Goal: Information Seeking & Learning: Check status

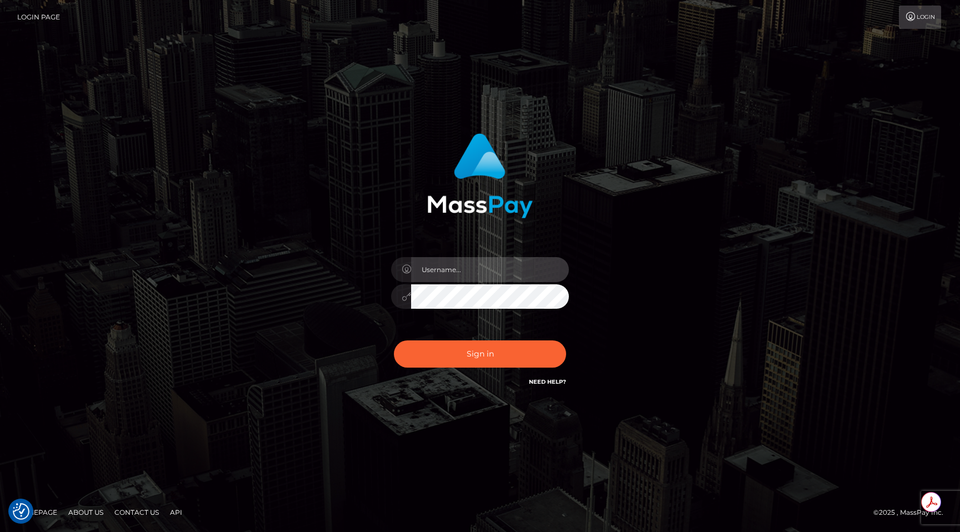
type input "egblue"
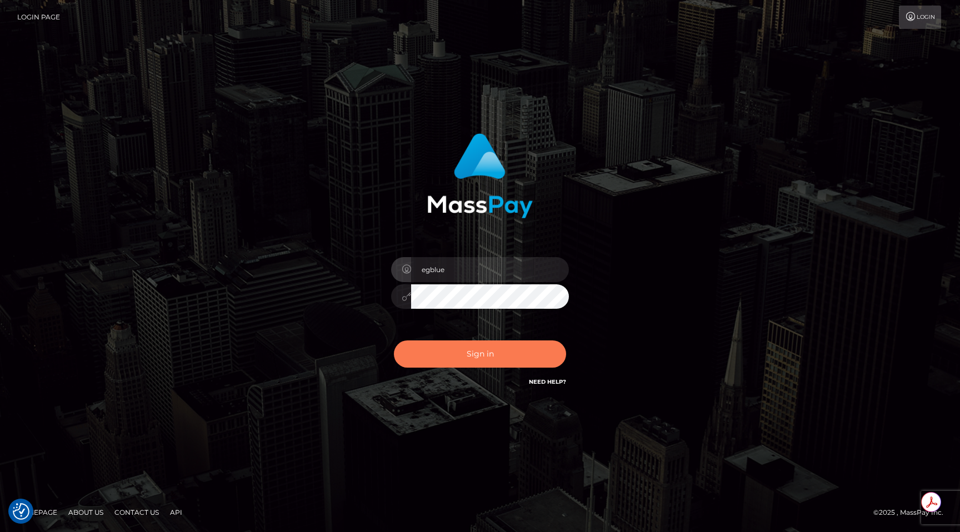
click at [431, 359] on button "Sign in" at bounding box center [480, 354] width 172 height 27
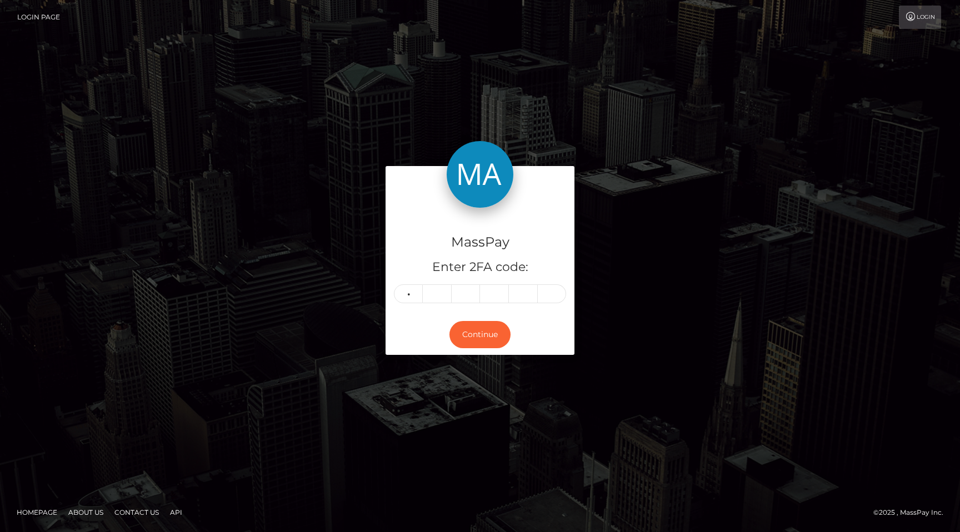
type input "3"
type input "2"
type input "5"
type input "7"
type input "1"
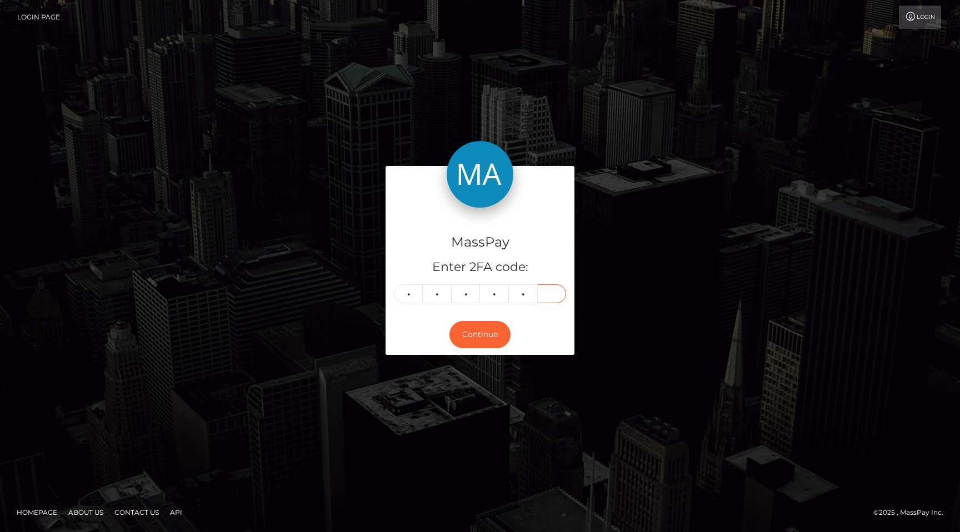
type input "3"
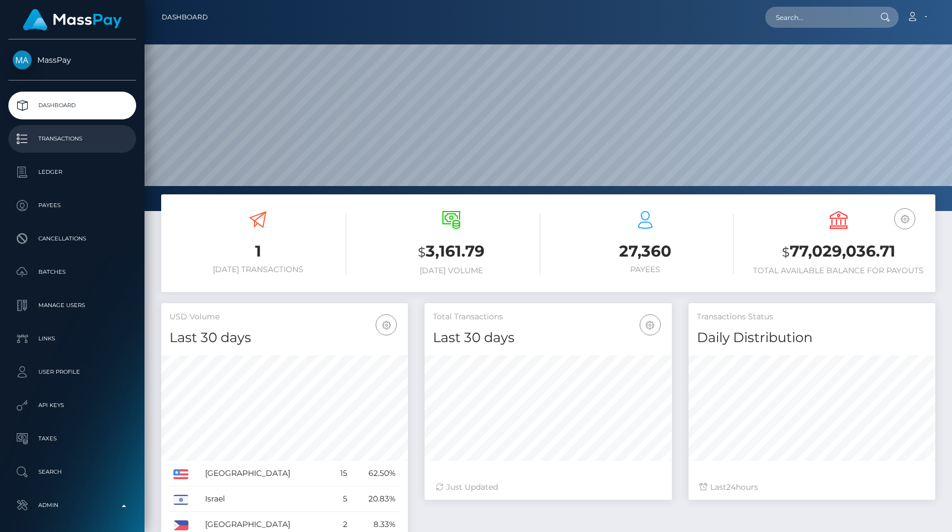
scroll to position [197, 247]
click at [74, 139] on p "Transactions" at bounding box center [72, 139] width 119 height 17
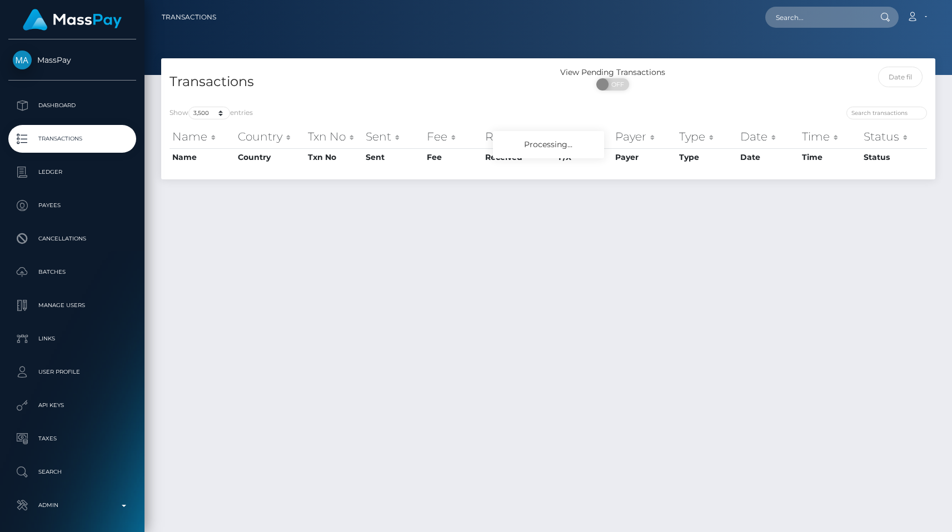
select select "3500"
click at [795, 14] on input "text" at bounding box center [817, 17] width 104 height 21
paste input "poact_5hIsWtWLjVI9"
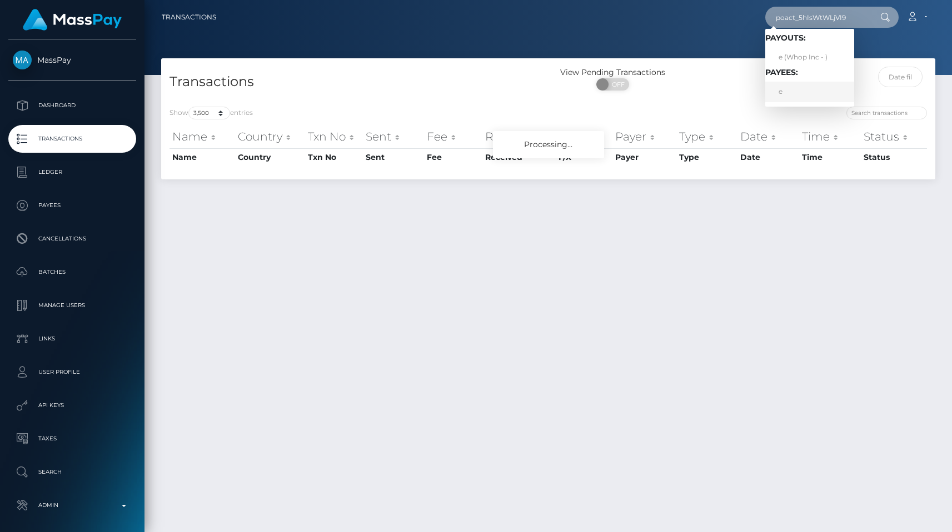
type input "poact_5hIsWtWLjVI9"
click at [743, 32] on nav "Transactions poact_5hIsWtWLjVI9 Loading... Loading... Payouts: e (Whop Inc - ) …" at bounding box center [547, 17] width 807 height 34
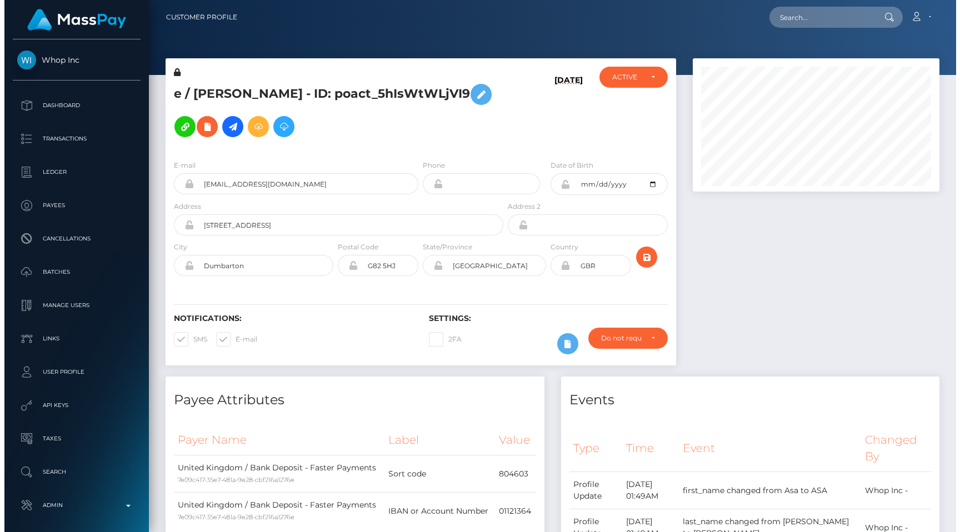
scroll to position [133, 247]
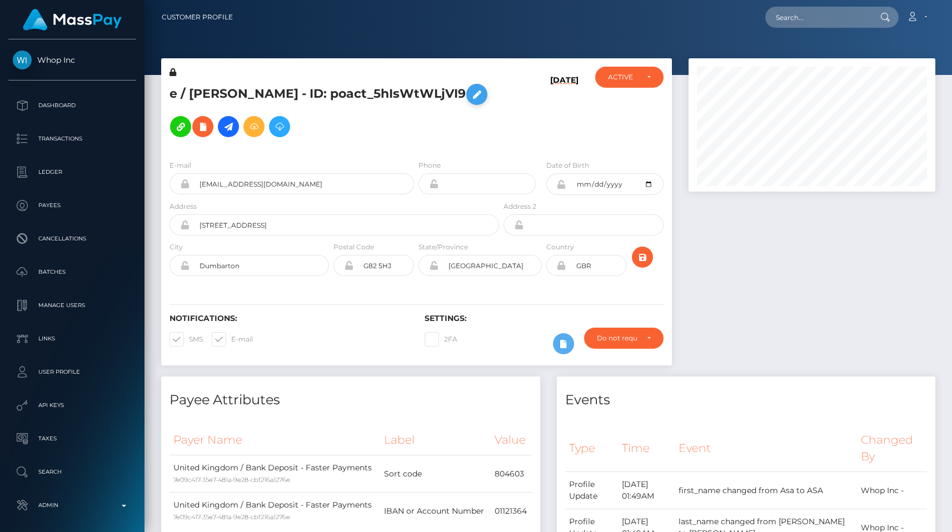
click at [470, 102] on icon at bounding box center [476, 95] width 13 height 14
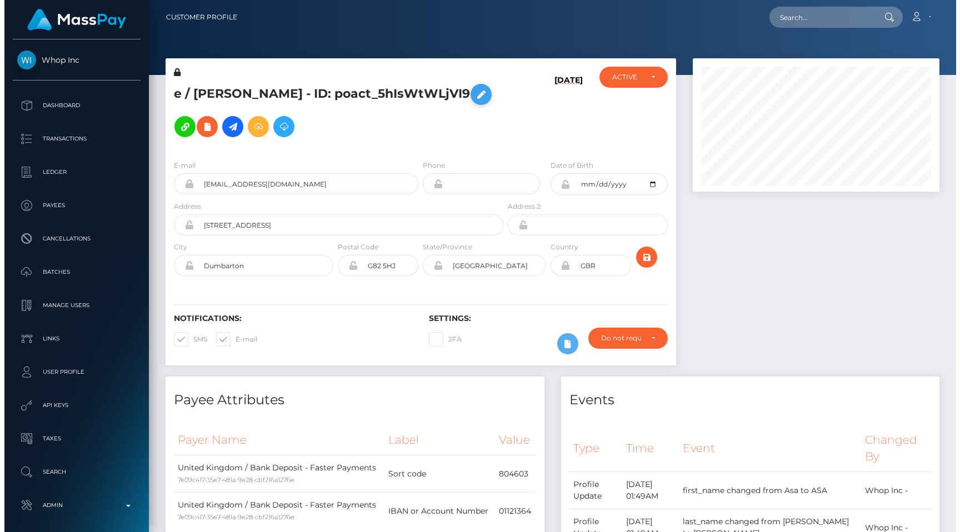
scroll to position [555442, 555328]
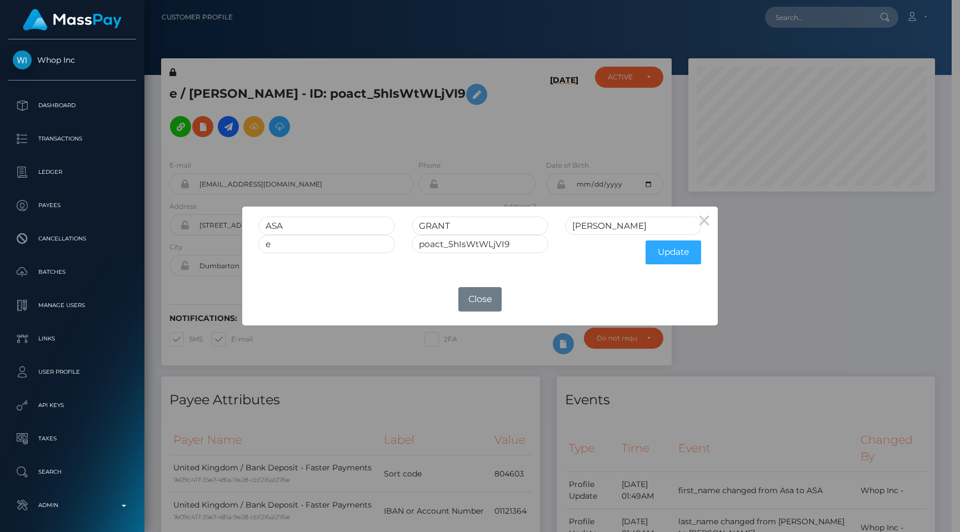
click at [323, 254] on div "e" at bounding box center [326, 252] width 153 height 35
click at [321, 248] on input "e" at bounding box center [326, 244] width 137 height 18
paste input "poact_5hIsWtWLjVI9"
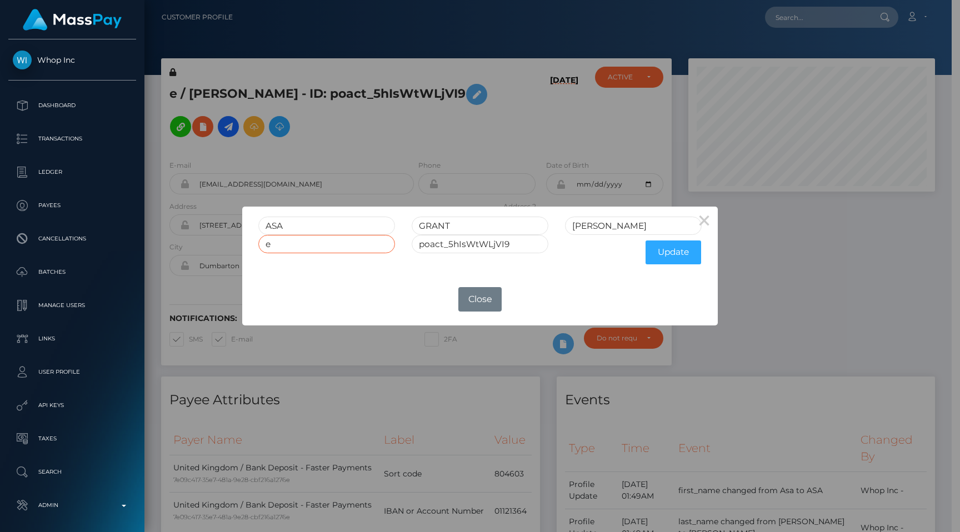
type input "poact_5hIsWtWLjVI9"
paste input "ASA WILLIAMS"
type input "ASA WILLIAMS"
click at [662, 239] on div "Update" at bounding box center [633, 252] width 153 height 35
click at [667, 254] on button "Update" at bounding box center [674, 253] width 56 height 24
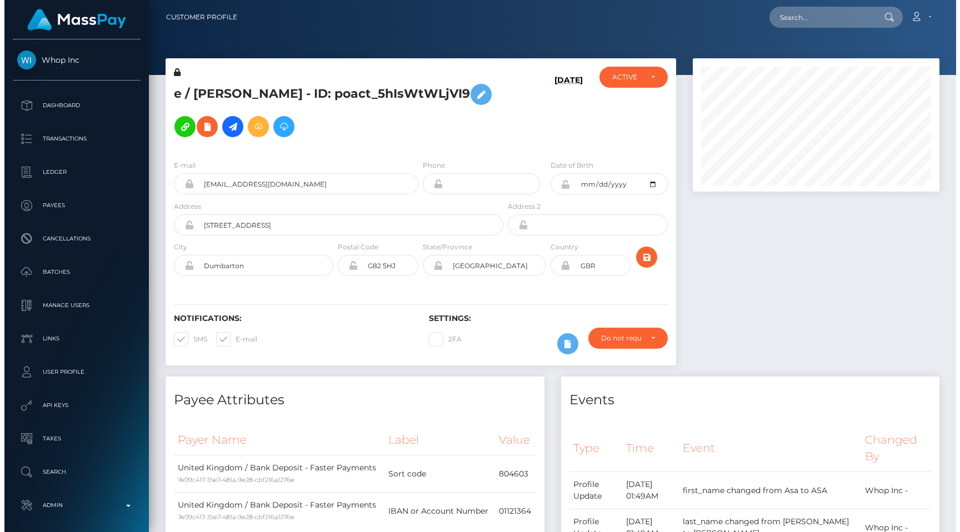
scroll to position [133, 247]
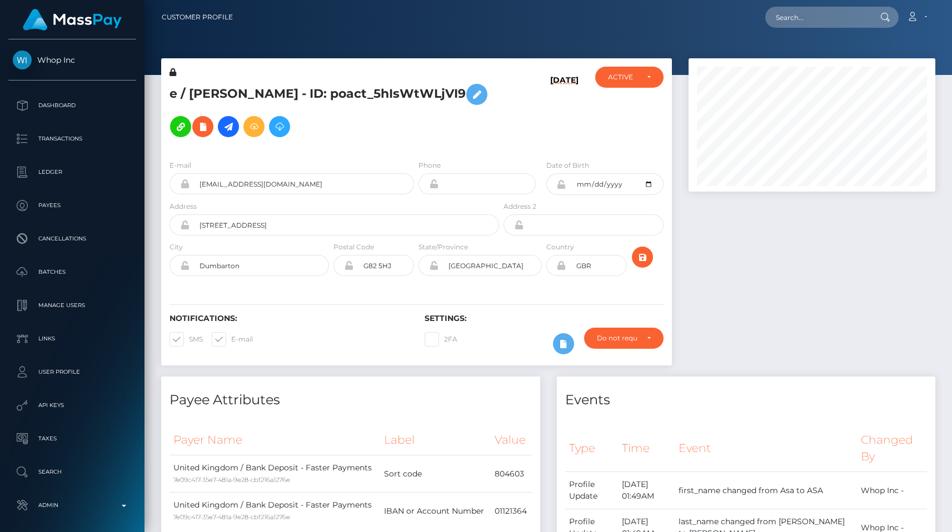
click at [171, 73] on icon at bounding box center [172, 72] width 7 height 8
click at [470, 102] on icon at bounding box center [476, 95] width 13 height 14
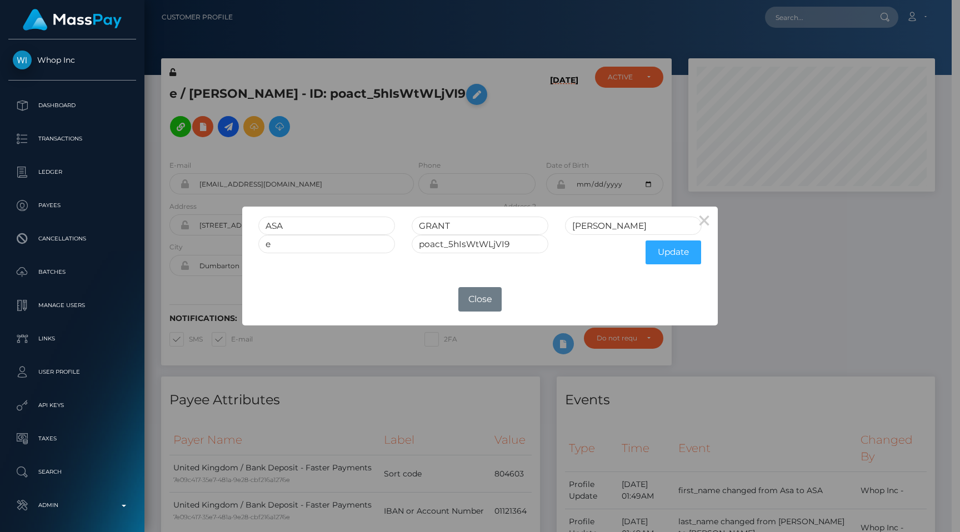
scroll to position [555442, 555328]
click at [367, 244] on input "e" at bounding box center [326, 244] width 137 height 18
paste input "ASA WILLIAMS"
type input "ASA WILLIAMS"
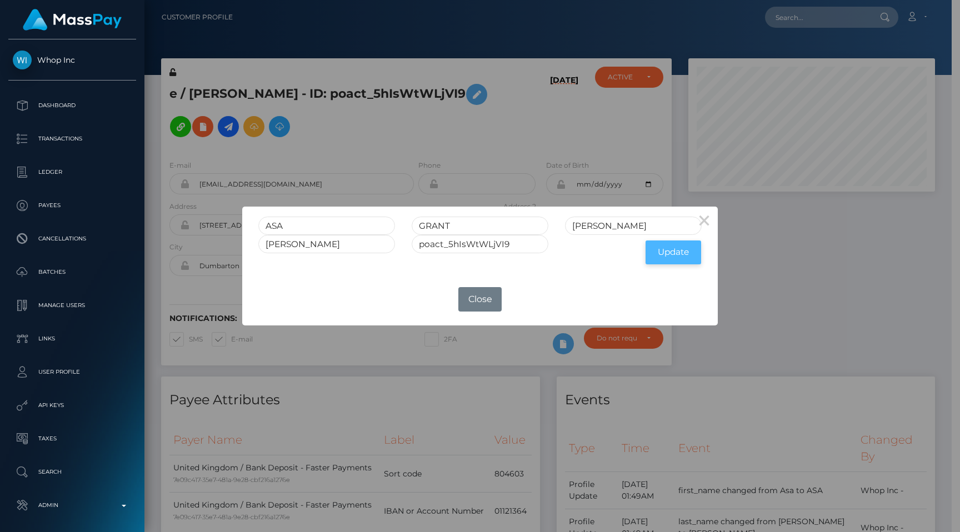
click at [675, 251] on button "Update" at bounding box center [674, 253] width 56 height 24
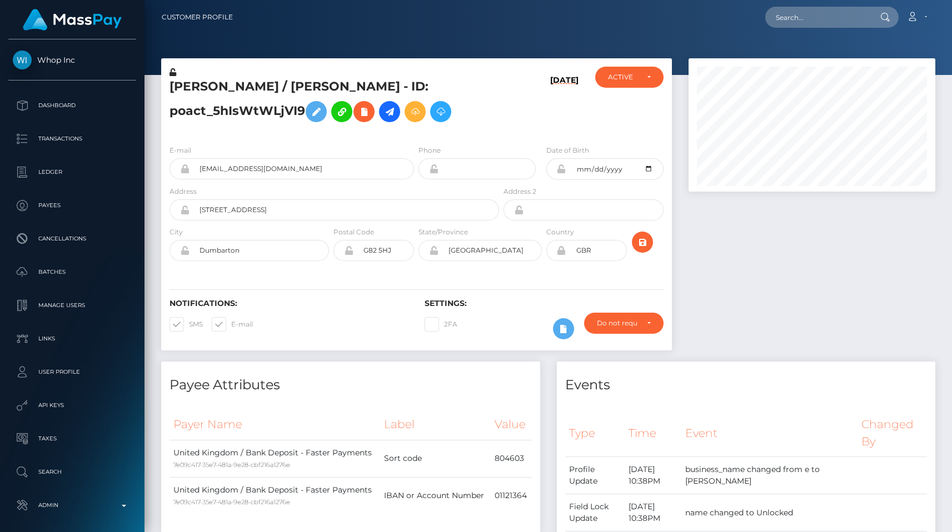
scroll to position [133, 247]
click at [172, 74] on icon at bounding box center [172, 72] width 7 height 8
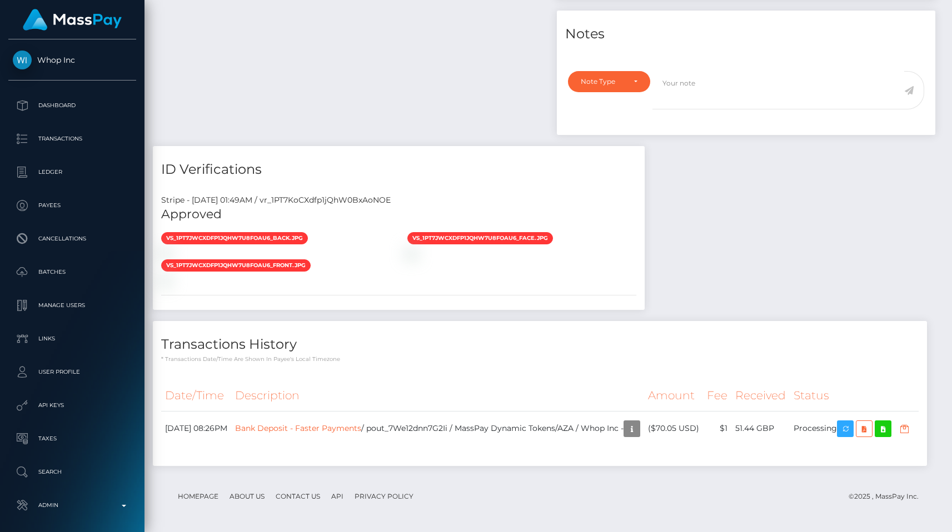
scroll to position [956, 0]
click at [422, 347] on div "Transactions History * Transactions date/time are shown in payee's local timezo…" at bounding box center [540, 393] width 774 height 145
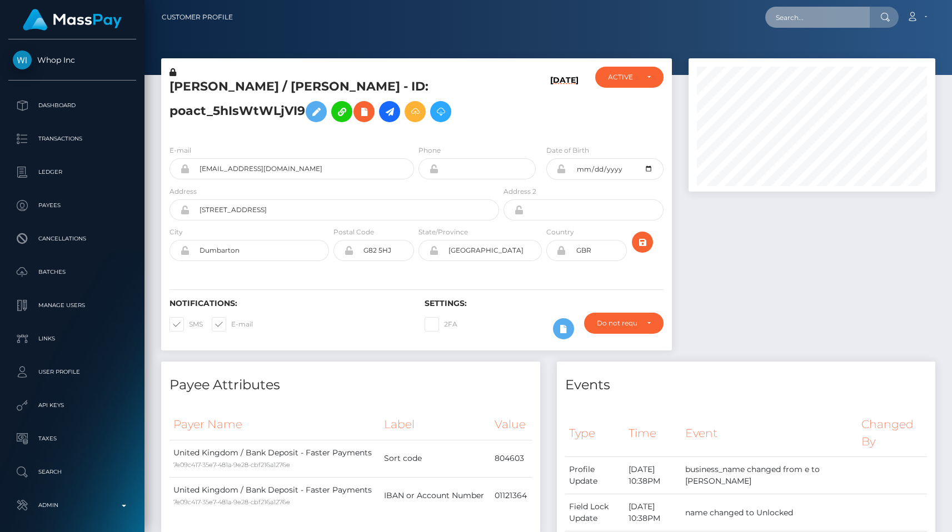
click at [836, 25] on input "text" at bounding box center [817, 17] width 104 height 21
paste input "usr_c47e8f9a-6824-11f0-a026-06178c1a380f"
type input "usr_c47e8f9a-6824-11f0-a026-06178c1a380f"
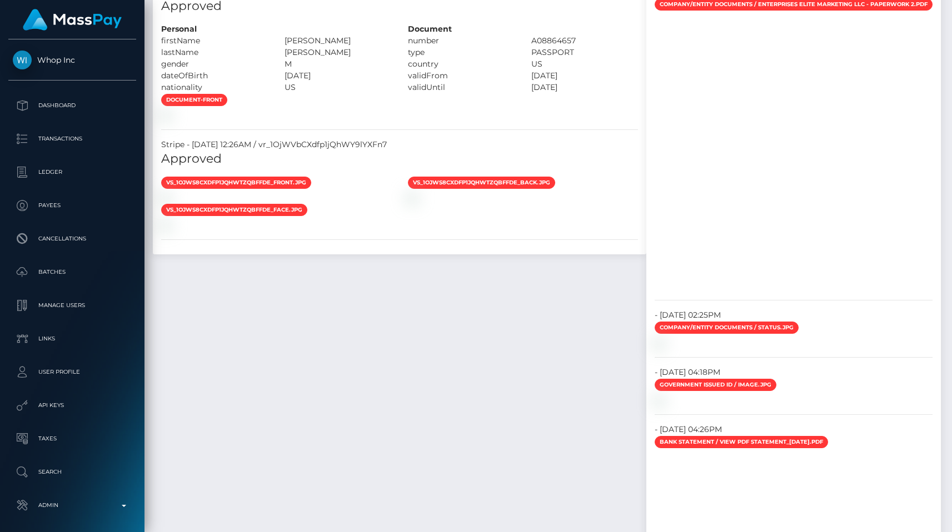
scroll to position [1201, 0]
click at [339, 151] on div "Stripe - [DATE] 12:26AM / vr_1OjWVbCXdfp1jQhWY9lYXFn7" at bounding box center [399, 145] width 493 height 12
click at [339, 151] on div "Stripe - July 24, 2025 12:26AM / vr_1OjWVbCXdfp1jQhWY9lYXFn7" at bounding box center [399, 145] width 493 height 12
copy div "vr_1OjWVbCXdfp1jQhWY9lYXFn7"
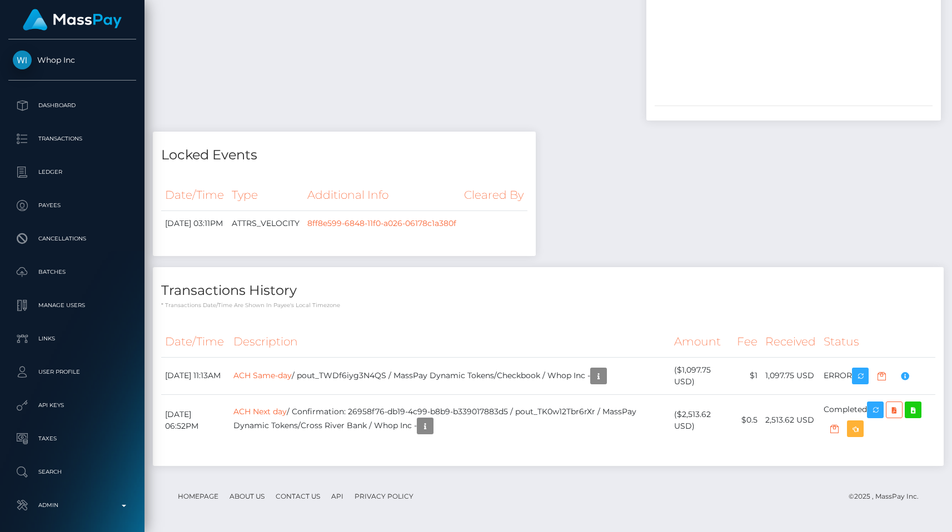
scroll to position [2398, 0]
click at [912, 357] on th "Status" at bounding box center [877, 342] width 116 height 31
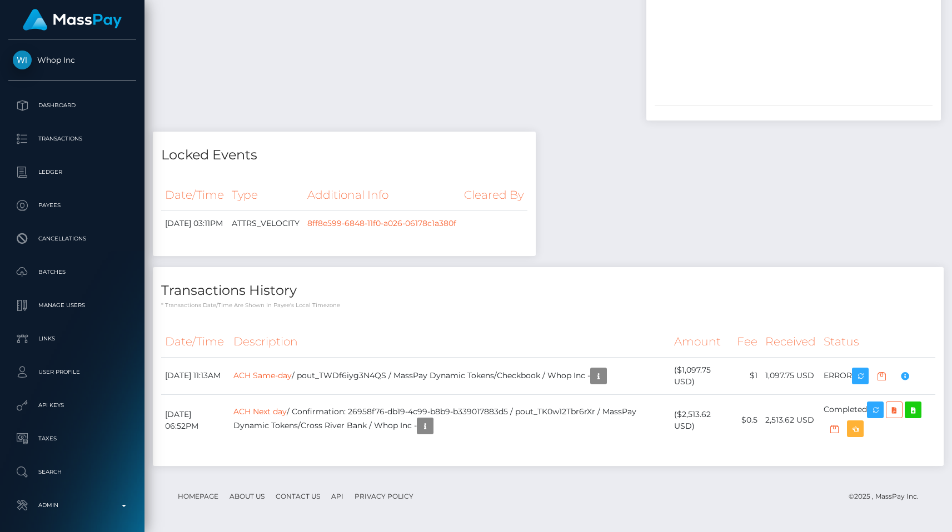
scroll to position [2432, 0]
click at [544, 132] on div "Locked Events Date/Time Type Additional Info Cleared By 8ff8e599-6848-11f0-a026…" at bounding box center [343, 199] width 399 height 135
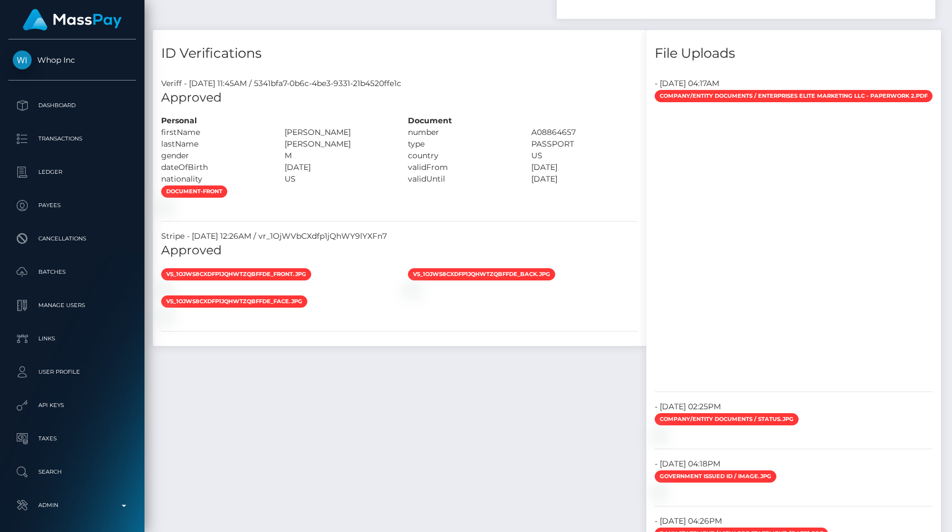
scroll to position [1180, 0]
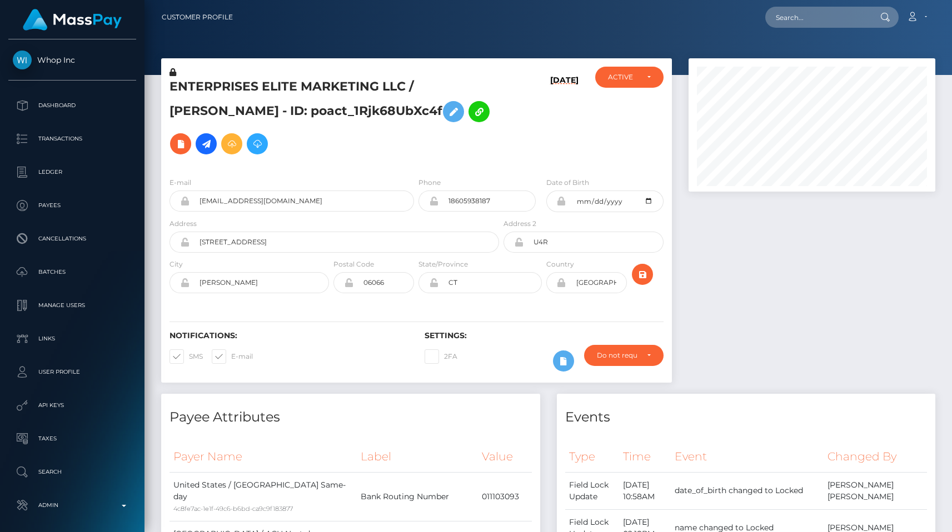
click at [402, 147] on h5 "ENTERPRISES ELITE MARKETING LLC / [PERSON_NAME] - ID: poact_1Rjk68UbXc4f" at bounding box center [330, 119] width 323 height 82
click at [83, 151] on link "Transactions" at bounding box center [72, 139] width 128 height 28
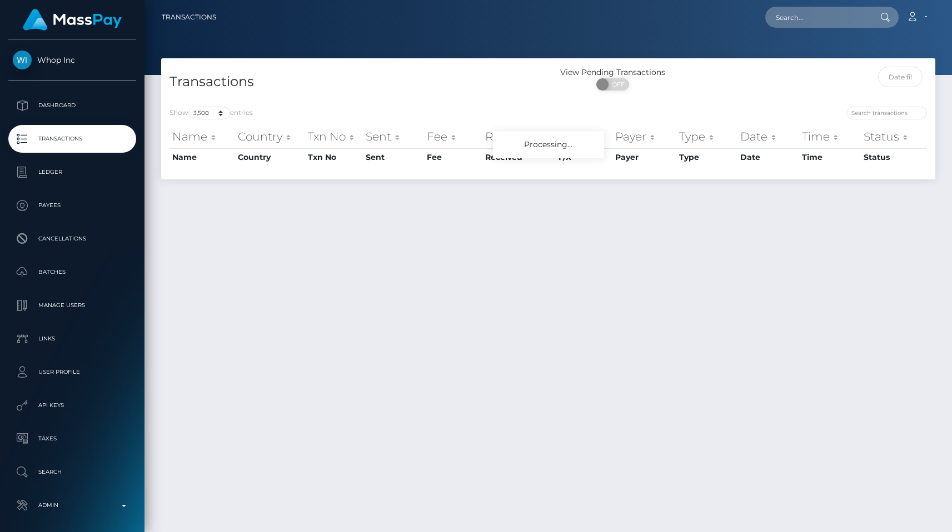
select select "3500"
click at [899, 113] on input "search" at bounding box center [886, 113] width 81 height 13
paste input "ABU DHABI ISLAMIC BANK"
type input "ABU DHABI ISLAMIC BANK"
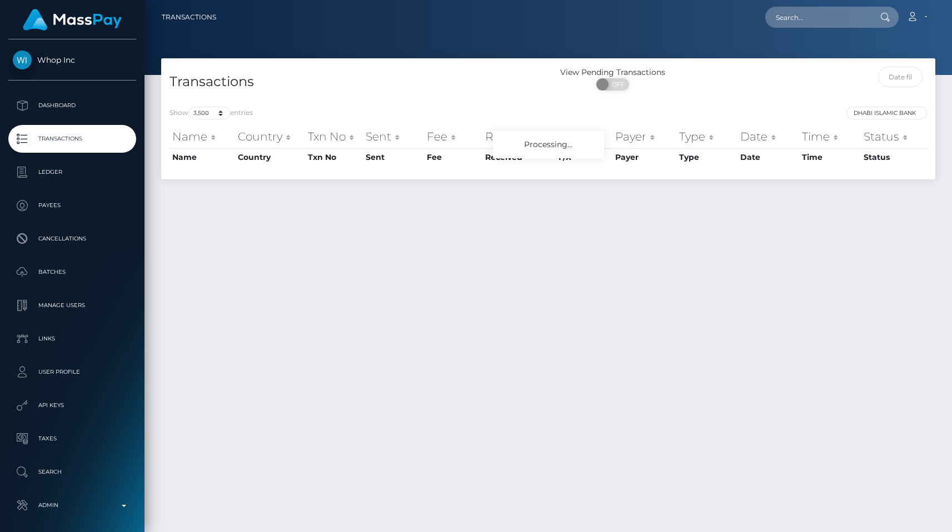
scroll to position [0, 0]
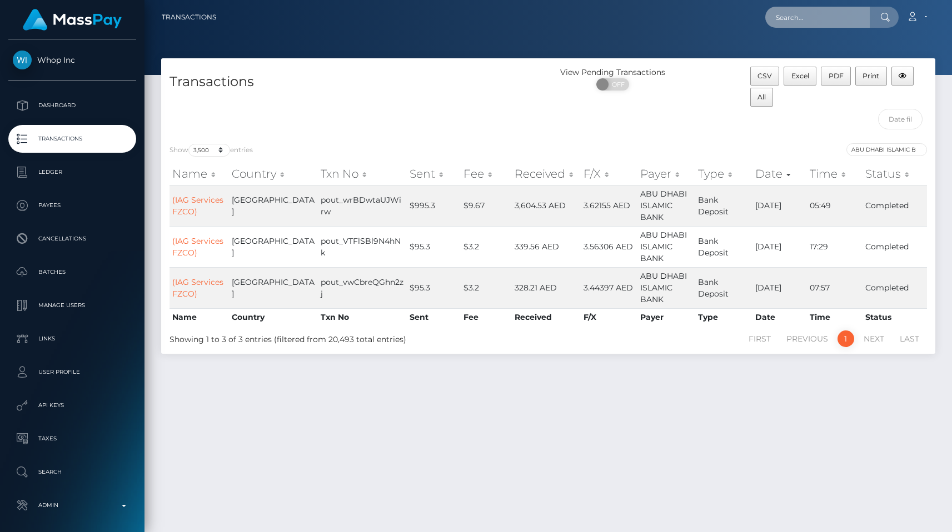
click at [819, 19] on input "text" at bounding box center [817, 17] width 104 height 21
paste input "pout_pzNoI0onyfml4"
type input "pout_pzNoI0onyfml4"
click at [389, 104] on div "Transactions" at bounding box center [354, 101] width 387 height 68
click at [393, 63] on div "Transactions View Pending Transactions ON OFF CSV Excel PDF Print All" at bounding box center [548, 96] width 774 height 77
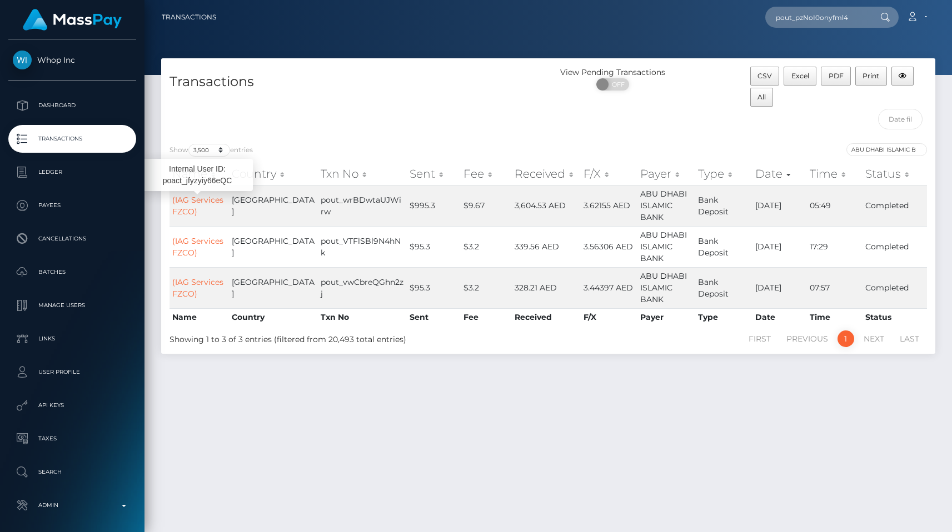
click at [317, 104] on div "Transactions" at bounding box center [354, 101] width 387 height 68
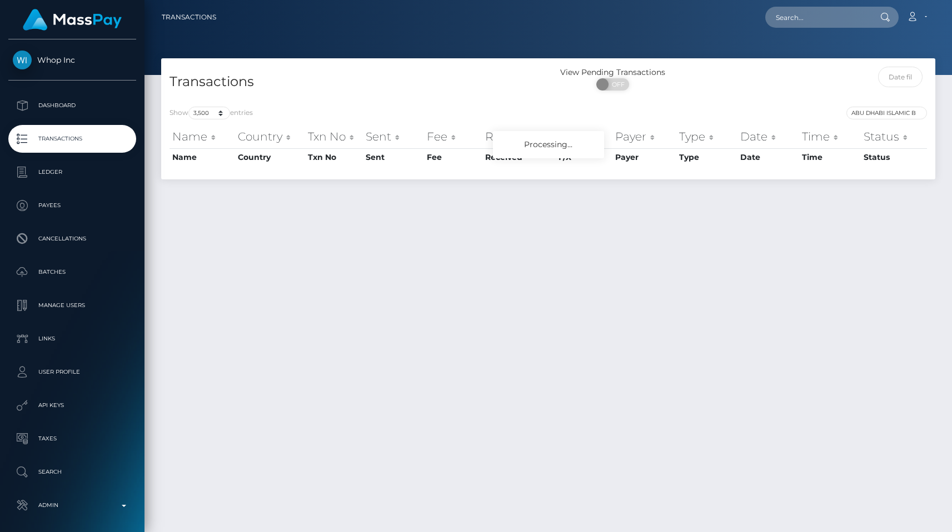
select select "3500"
click at [799, 14] on input "text" at bounding box center [817, 17] width 104 height 21
paste input "290e01c5-6832-11f0-a026-06178c1a380f"
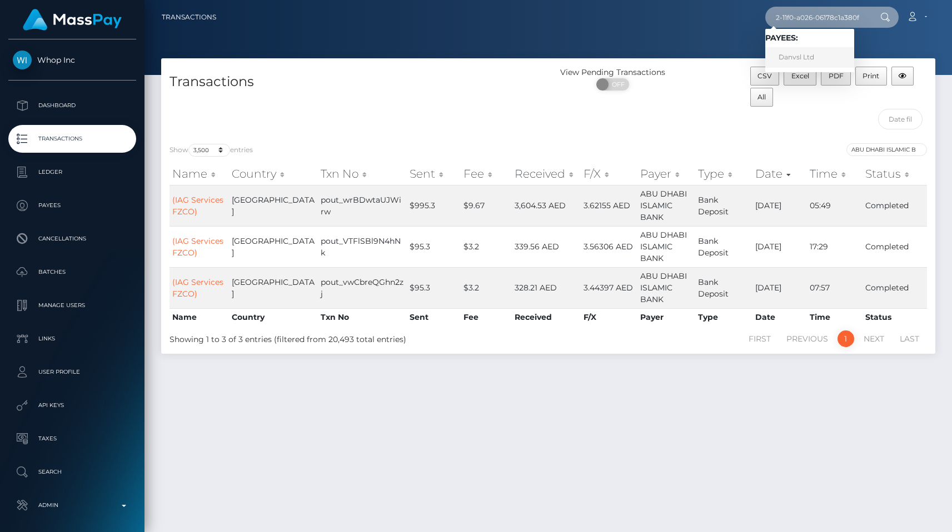
type input "290e01c5-6832-11f0-a026-06178c1a380f"
click at [804, 48] on link "Danvsl Ltd" at bounding box center [809, 57] width 89 height 21
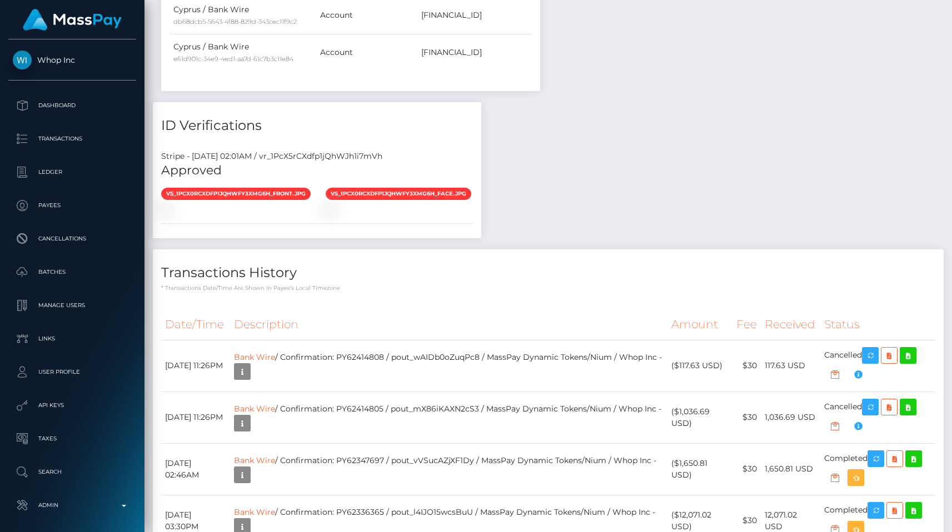
scroll to position [133, 247]
click at [360, 162] on div "Stripe - [DATE] 02:01AM / vr_1PcX5rCXdfp1jQhWJh1i7mVh" at bounding box center [317, 157] width 328 height 12
copy div "vr_1PcX5rCXdfp1jQhWJh1i7mVh"
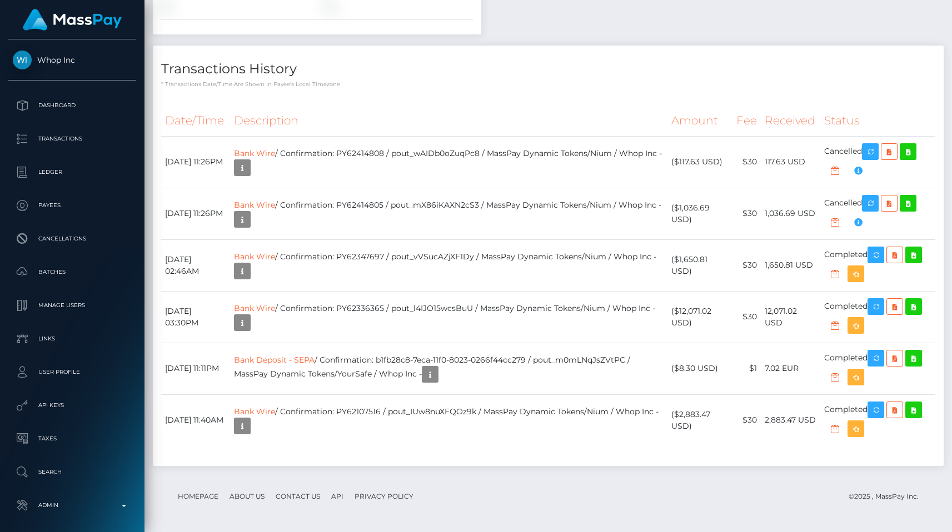
scroll to position [1083, 0]
click at [593, 86] on p "* Transactions date/time are shown in payee's local timezone" at bounding box center [548, 84] width 774 height 8
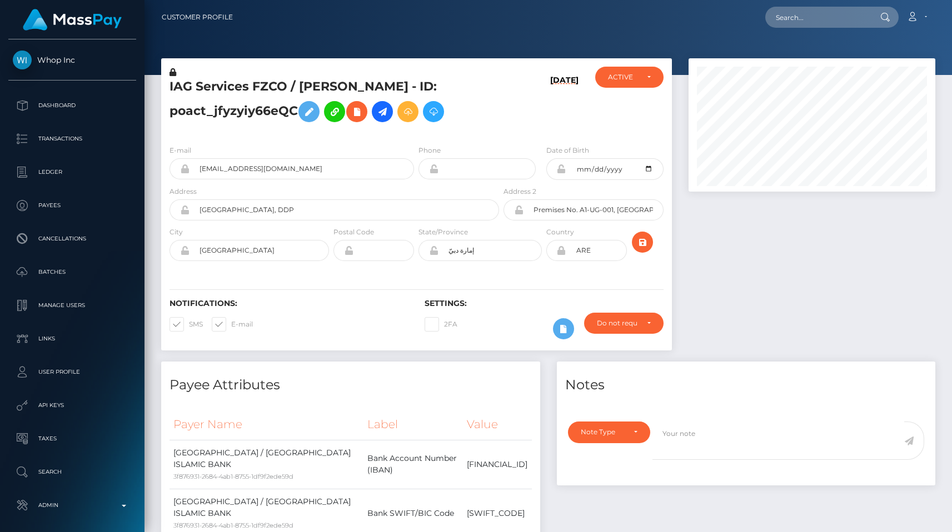
scroll to position [133, 247]
click at [262, 106] on h5 "IAG Services FZCO / Max Schliebener - ID: poact_jfyzyiy66eQC" at bounding box center [330, 102] width 323 height 49
click at [262, 106] on h5 "IAG Services FZCO / [PERSON_NAME] - ID: poact_jfyzyiy66eQC" at bounding box center [330, 102] width 323 height 49
copy h5 "poact_jfyzyiy66eQC"
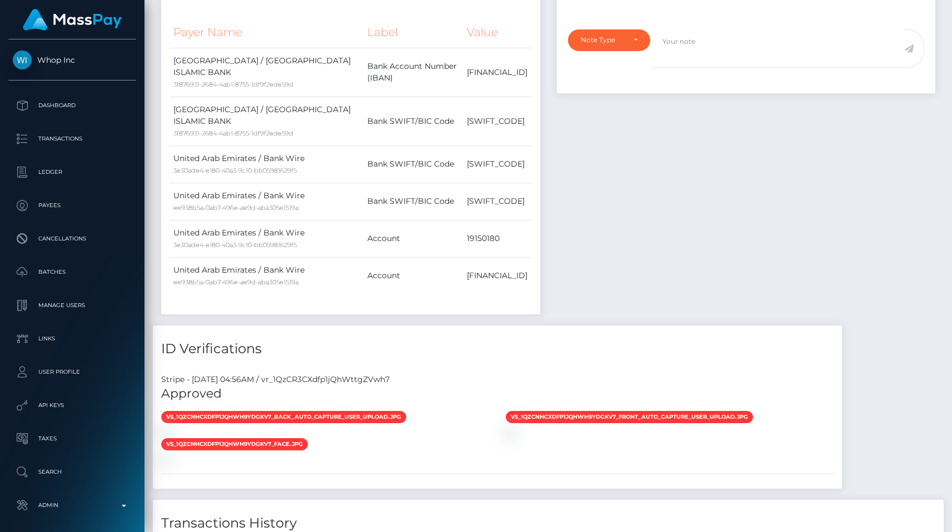
scroll to position [394, 0]
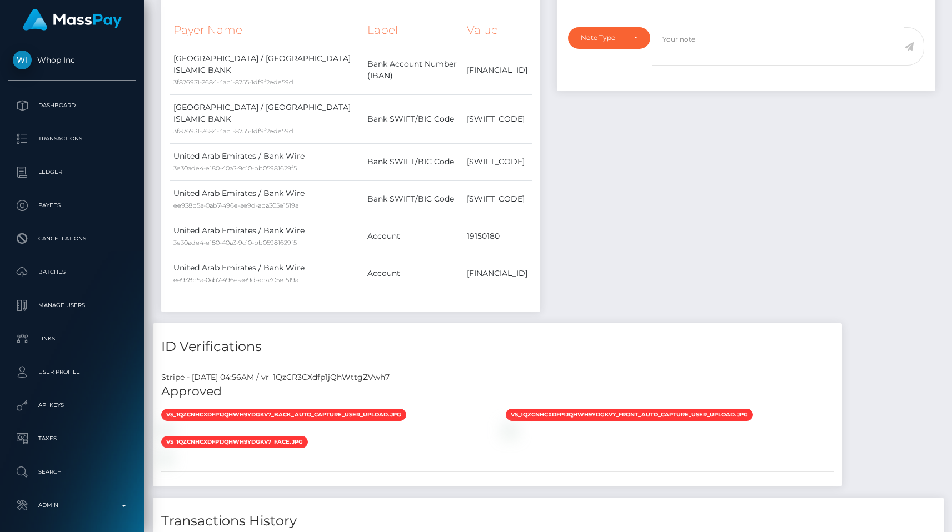
click at [367, 383] on h5 "Approved" at bounding box center [497, 391] width 672 height 17
click at [367, 376] on div "Stripe - July 24, 2025 04:56AM / vr_1QzCR3CXdfp1jQhWttgZVwh7" at bounding box center [497, 378] width 689 height 12
copy div "vr_1QzCR3CXdfp1jQhWttgZVwh7"
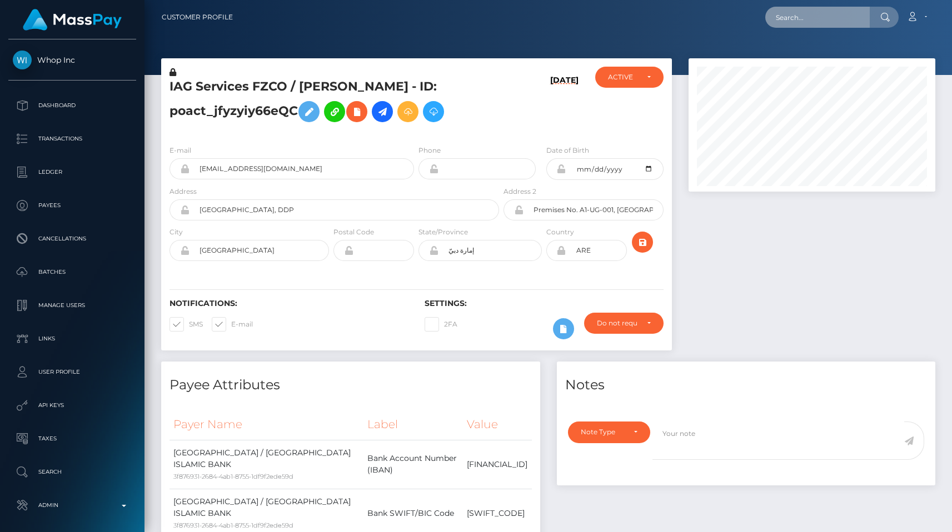
click at [797, 13] on input "text" at bounding box center [817, 17] width 104 height 21
paste input "poact_1Rjk68UbXc4f"
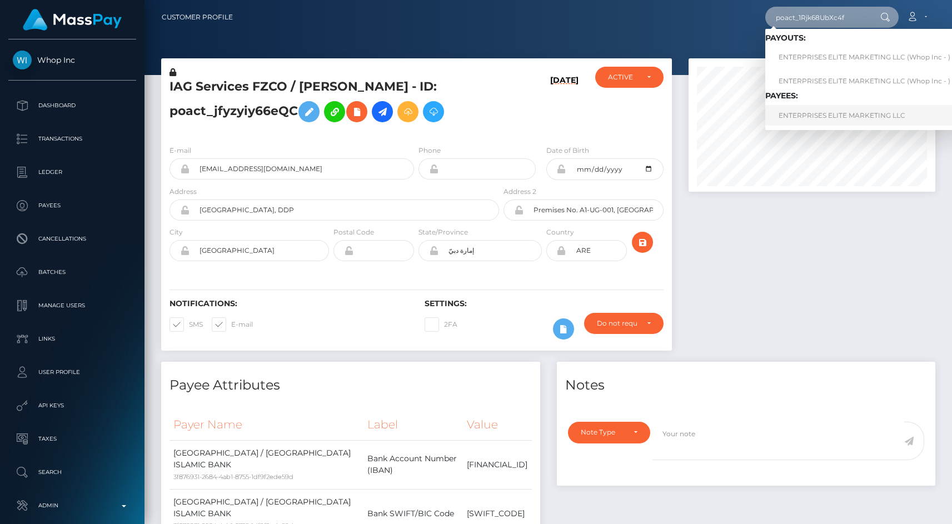
type input "poact_1Rjk68UbXc4f"
click at [826, 116] on link "ENTERPRISES ELITE MARKETING LLC" at bounding box center [864, 115] width 198 height 21
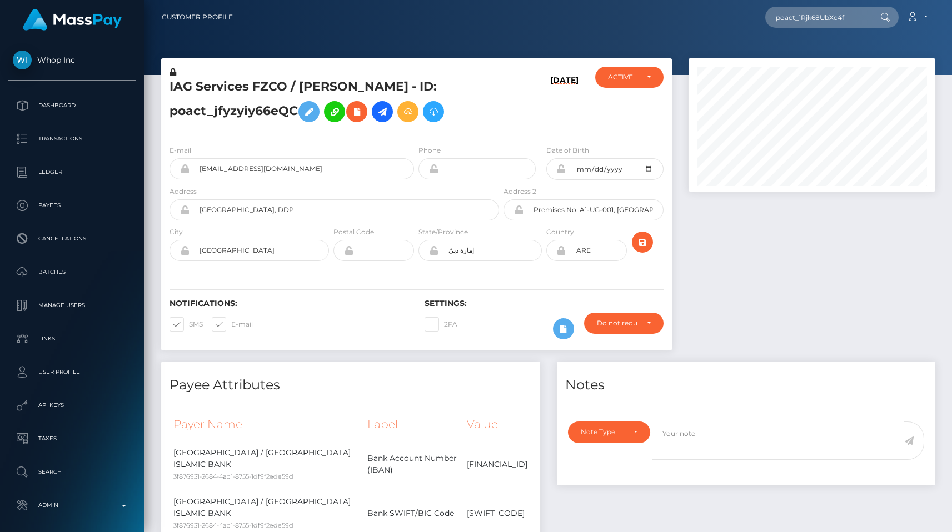
click at [682, 67] on div at bounding box center [811, 209] width 263 height 303
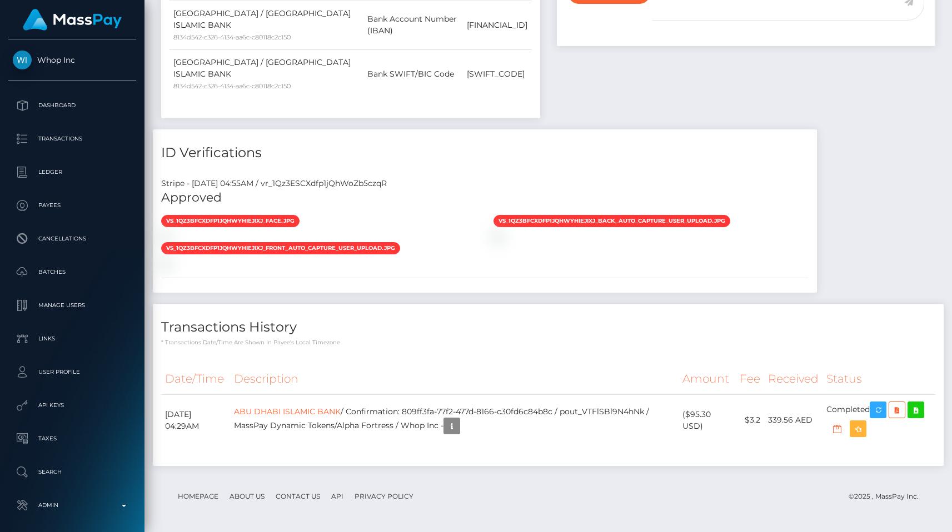
scroll to position [133, 247]
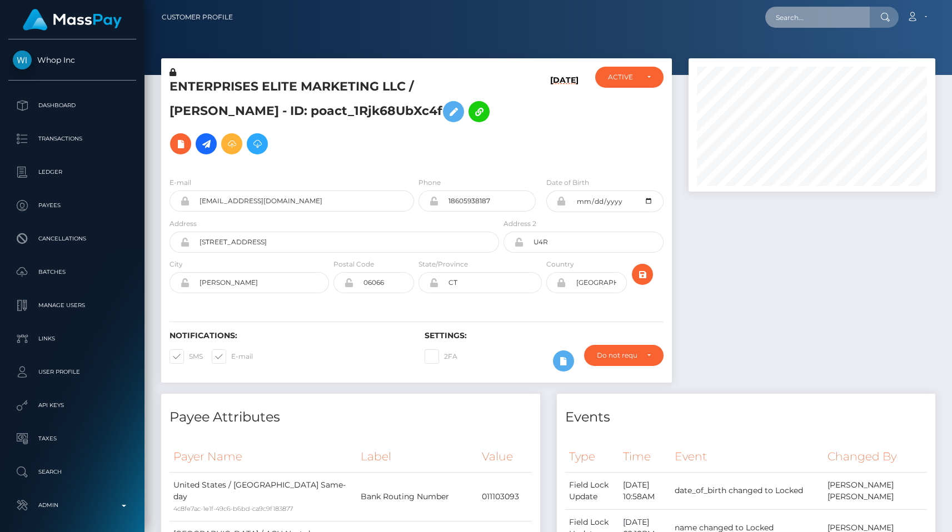
click at [815, 24] on input "text" at bounding box center [817, 17] width 104 height 21
paste input "80a136be-6832-11f0-a026-06178c1a380f"
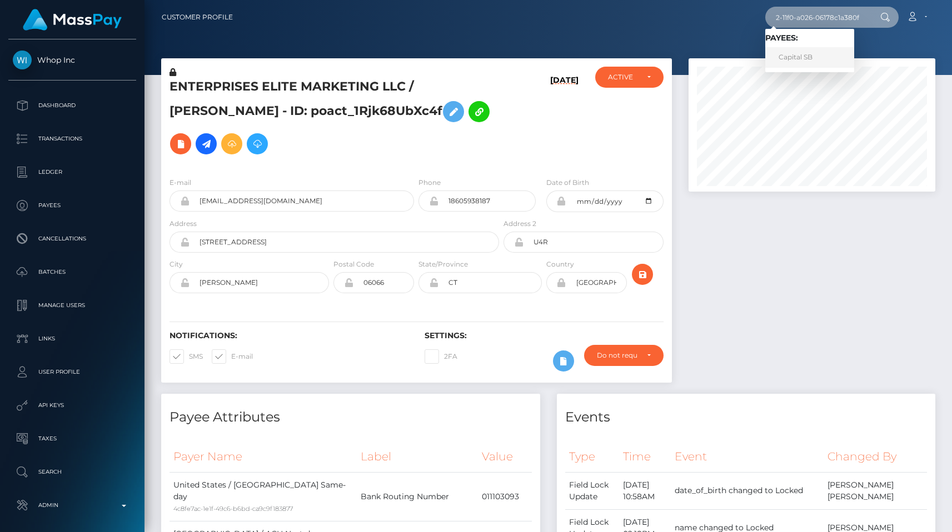
type input "80a136be-6832-11f0-a026-06178c1a380f"
click at [817, 56] on link "Capital SB" at bounding box center [809, 57] width 89 height 21
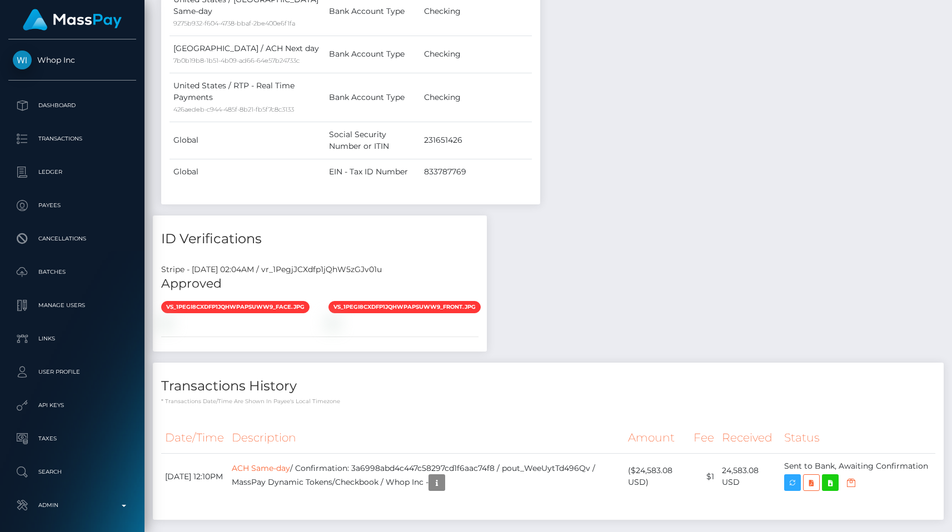
scroll to position [133, 247]
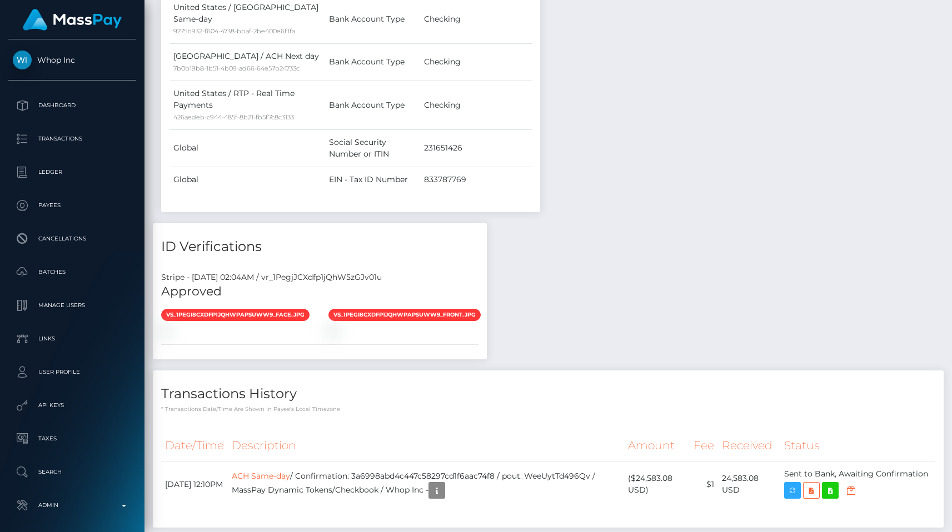
scroll to position [133, 247]
click at [607, 199] on div "Payee Attributes Payer Name Label Value United States / ACH Same-day 9275b932-f…" at bounding box center [548, 25] width 791 height 1028
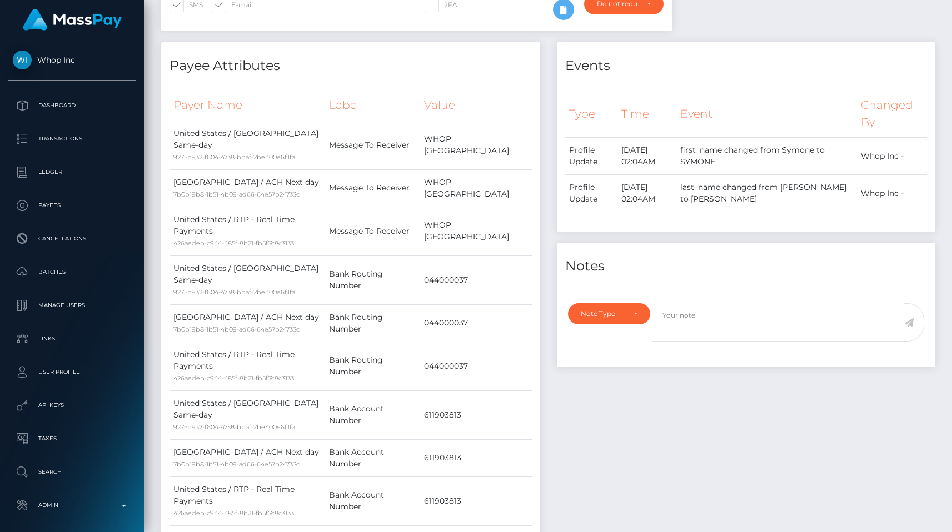
scroll to position [0, 0]
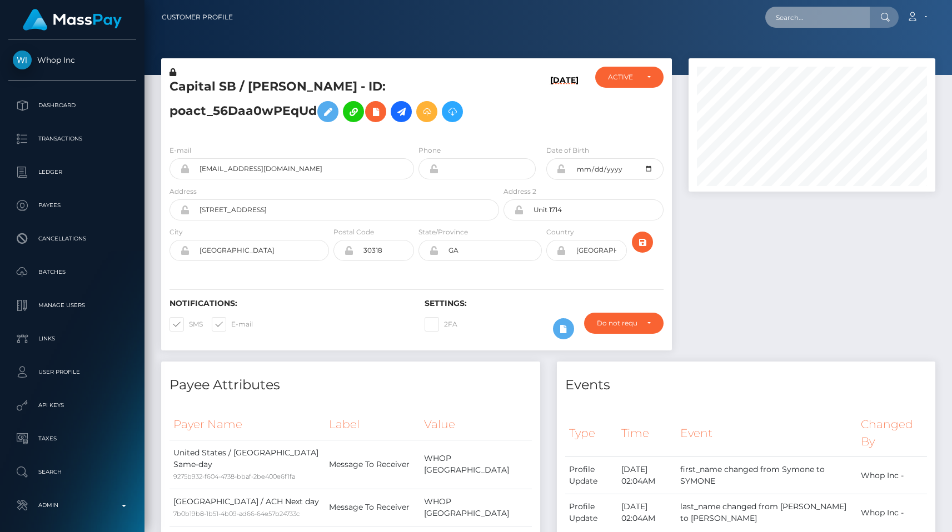
click at [811, 22] on input "text" at bounding box center [817, 17] width 104 height 21
paste input "725bf76b-6853-11f0-a026-06178c1a380f"
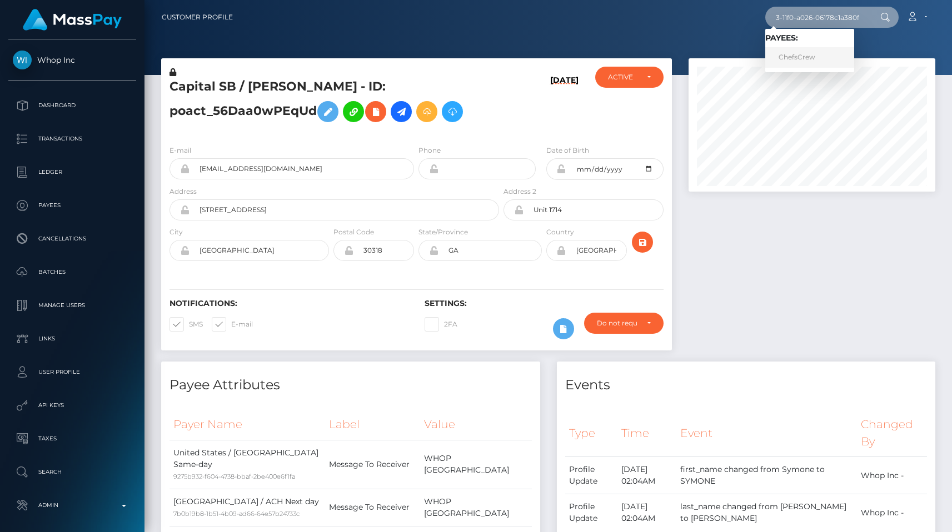
type input "725bf76b-6853-11f0-a026-06178c1a380f"
click at [813, 47] on link "ChefsCrew" at bounding box center [809, 57] width 89 height 21
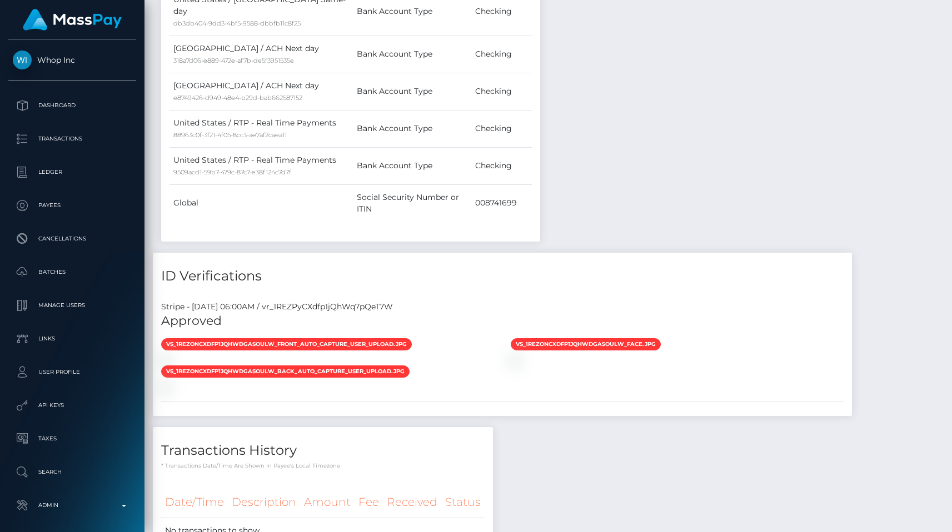
scroll to position [133, 247]
click at [371, 301] on div "Stripe - [DATE] 06:00AM / vr_1REZPyCXdfp1jQhWq7pQeT7W" at bounding box center [502, 307] width 699 height 12
copy div "vr_1REZPyCXdfp1jQhWq7pQeT7W"
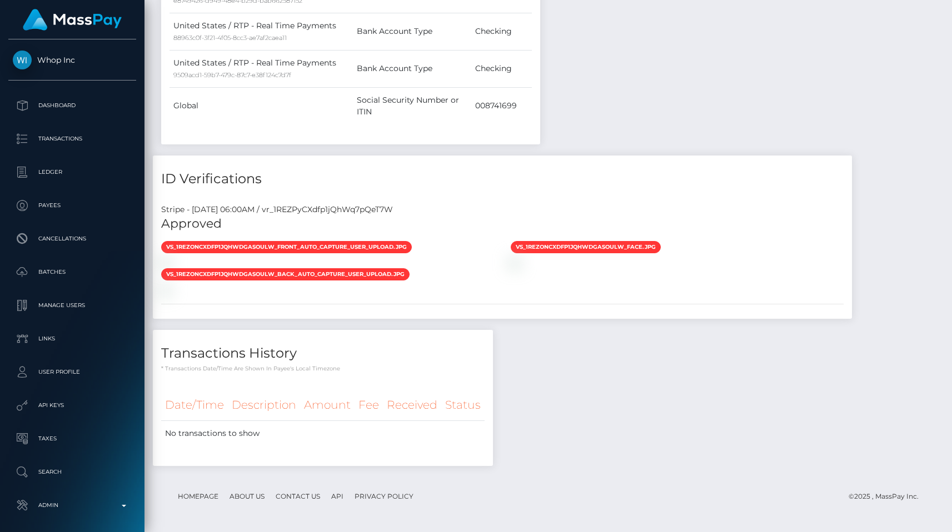
scroll to position [133, 247]
click at [441, 283] on div at bounding box center [327, 289] width 349 height 12
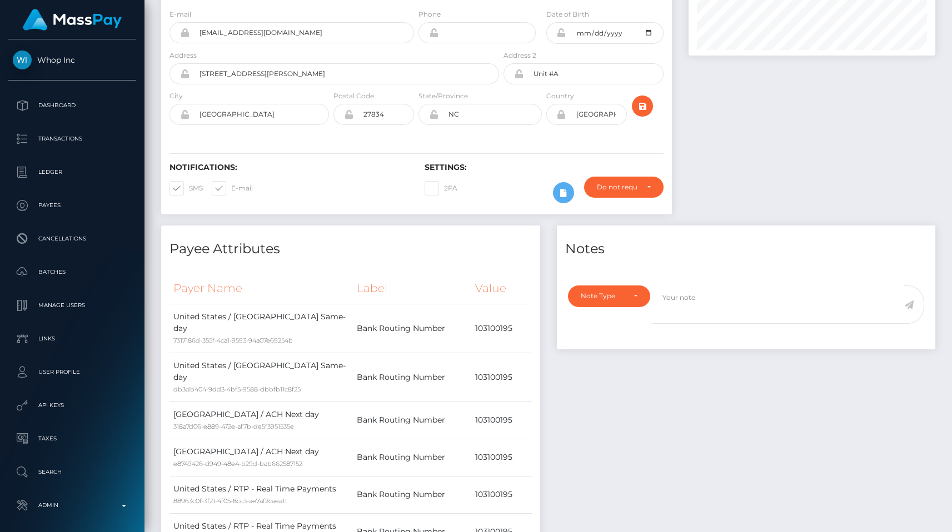
scroll to position [0, 0]
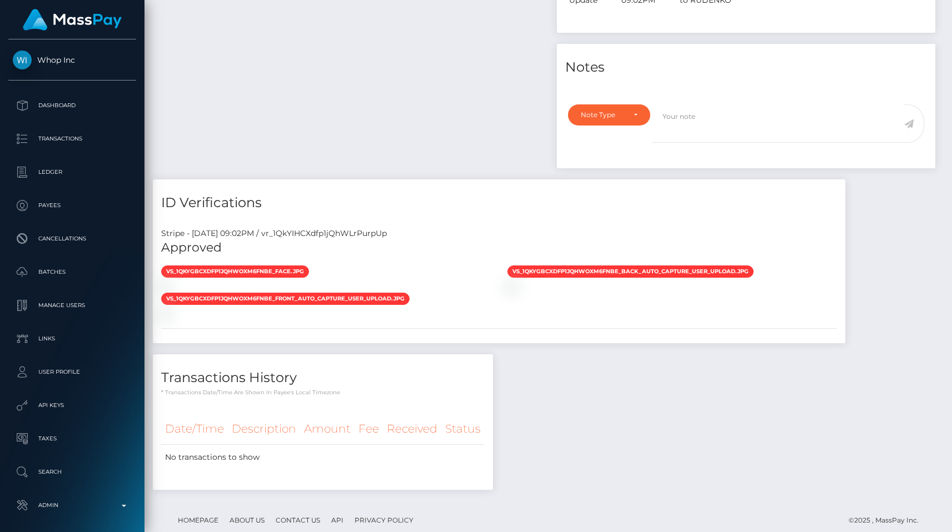
scroll to position [543, 0]
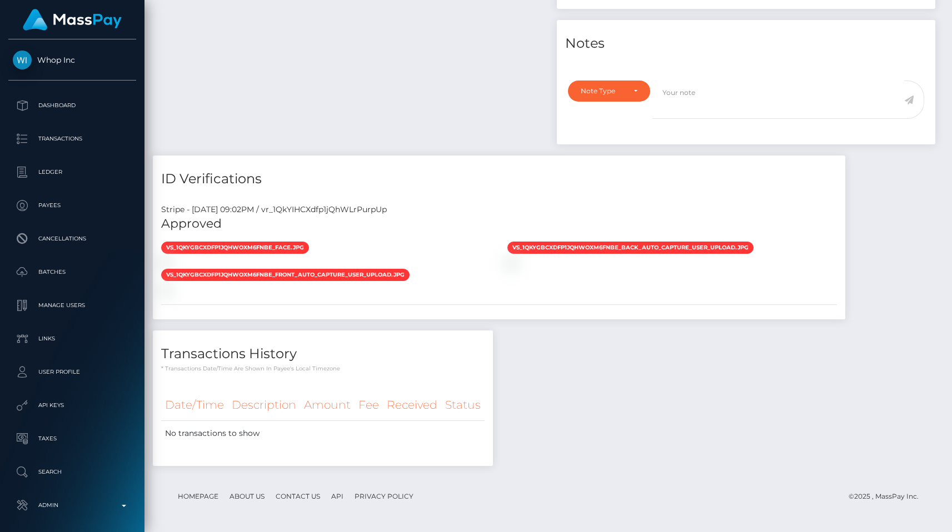
scroll to position [768, 0]
click at [416, 257] on div at bounding box center [326, 263] width 346 height 12
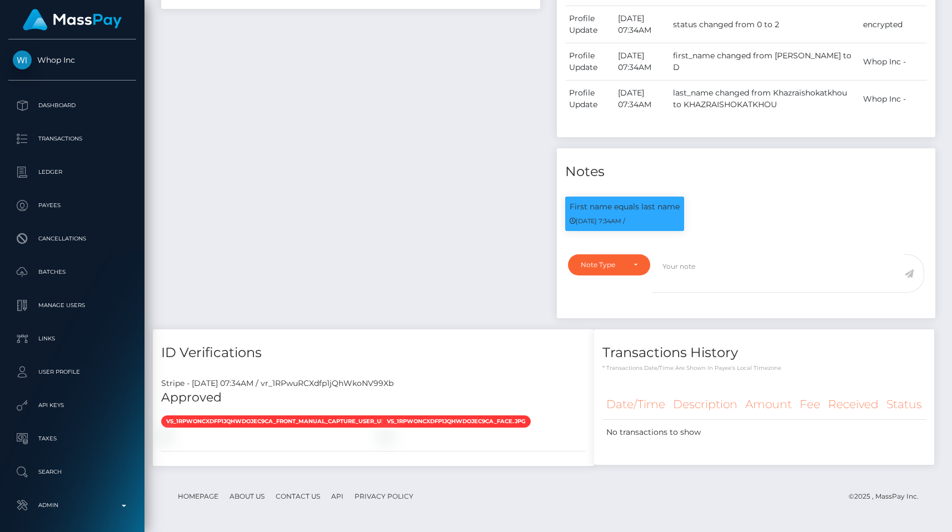
scroll to position [133, 247]
click at [98, 502] on p "Admin" at bounding box center [72, 505] width 119 height 17
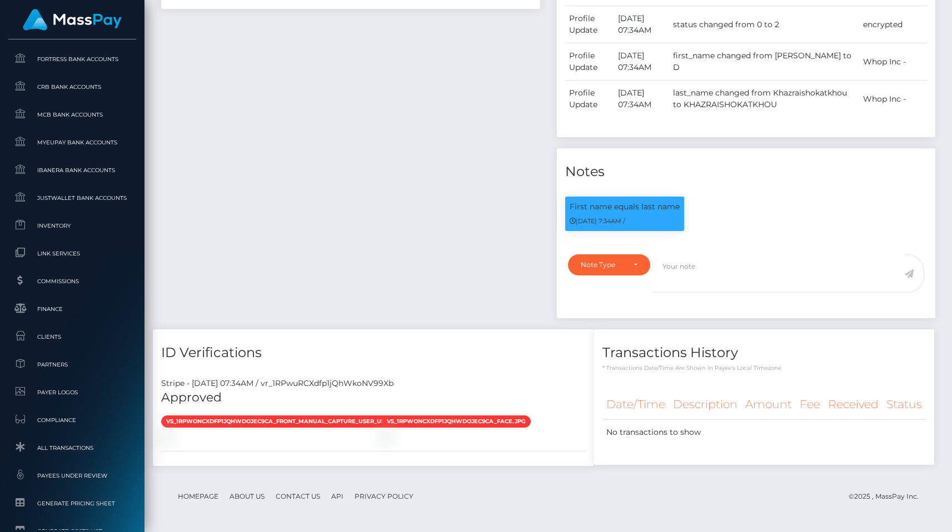
scroll to position [657, 0]
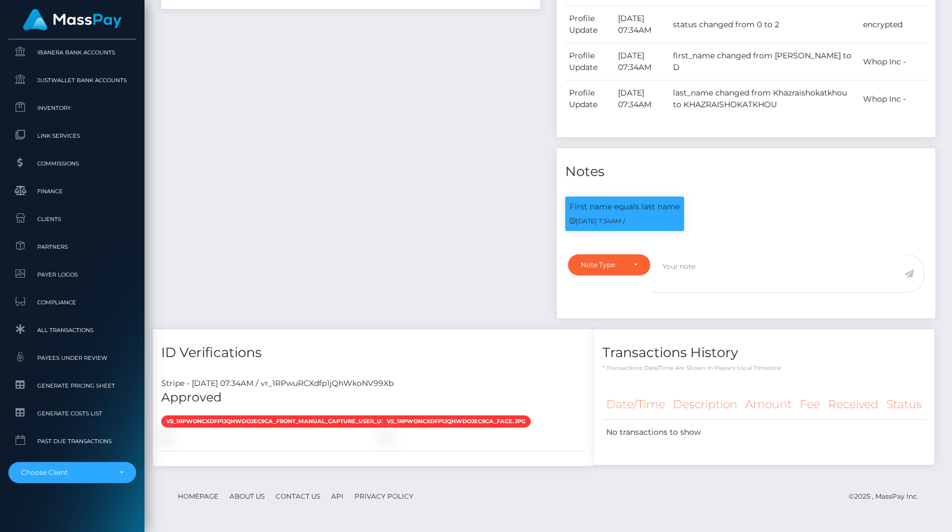
click at [751, 86] on div "Payee Attributes Payer Name Label Value Notes" at bounding box center [548, 194] width 791 height 567
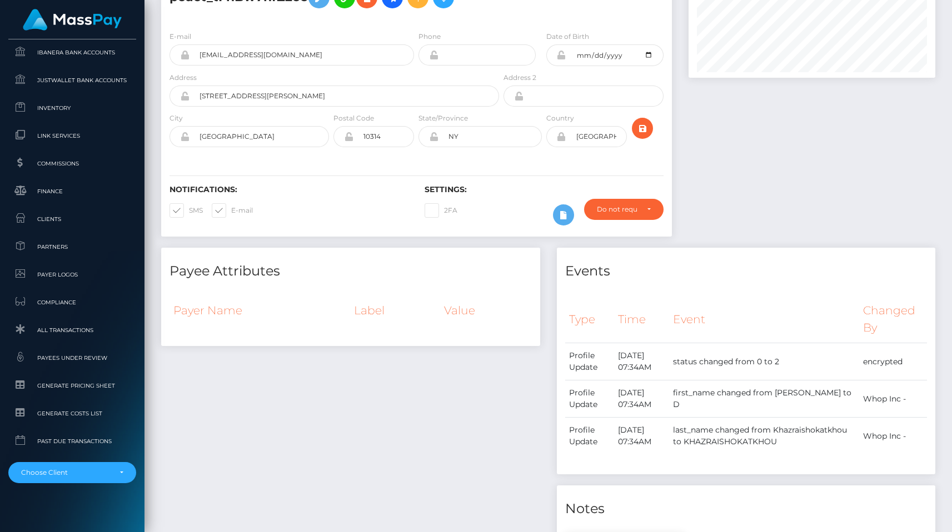
scroll to position [0, 0]
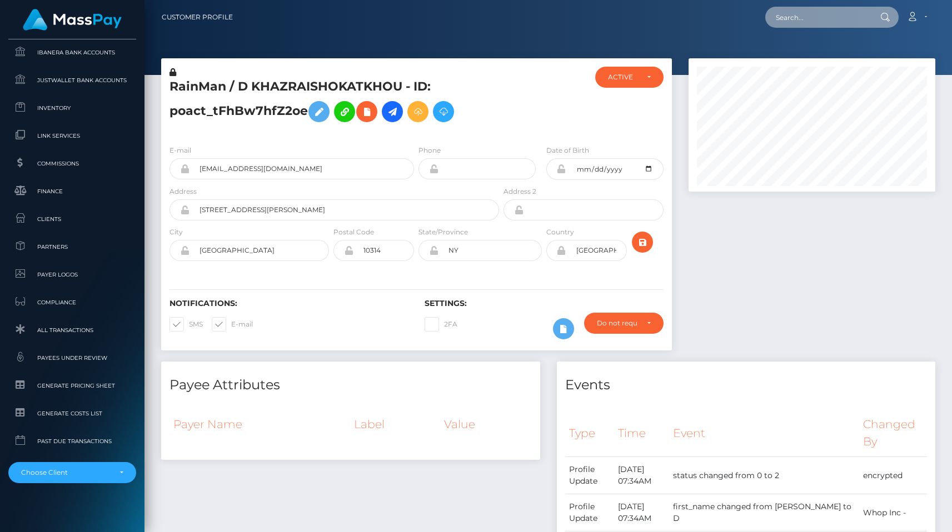
click at [798, 19] on input "text" at bounding box center [817, 17] width 104 height 21
paste input "pout_StfR234yfpd9n"
type input "pout_StfR234yfpd9n"
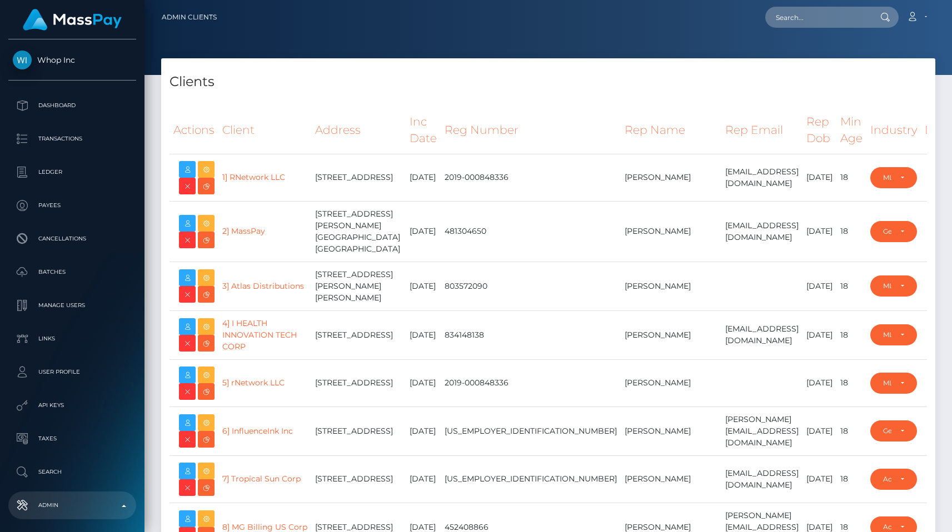
select select "223"
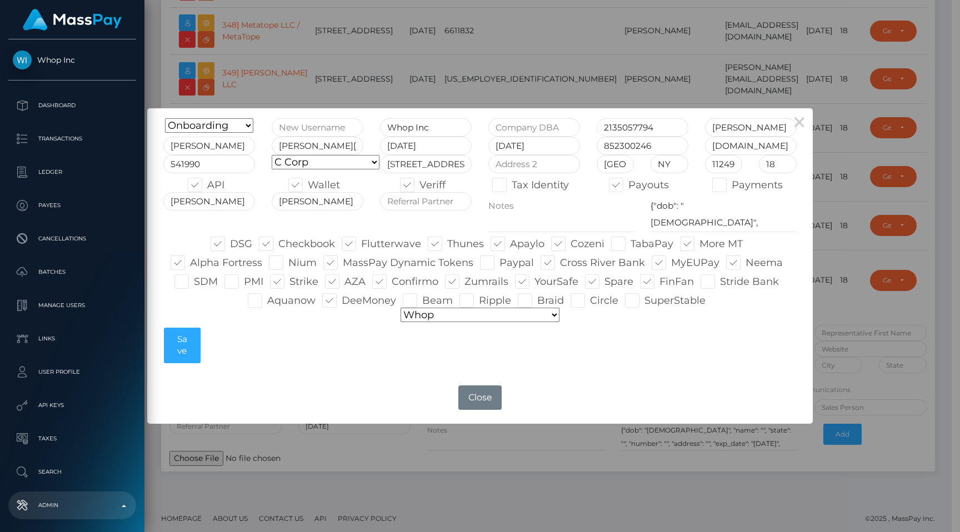
click at [482, 299] on label "Ripple" at bounding box center [485, 300] width 52 height 14
click at [482, 299] on input "Ripple" at bounding box center [482, 296] width 7 height 7
checkbox input "true"
click at [185, 348] on button "Save" at bounding box center [182, 346] width 36 height 36
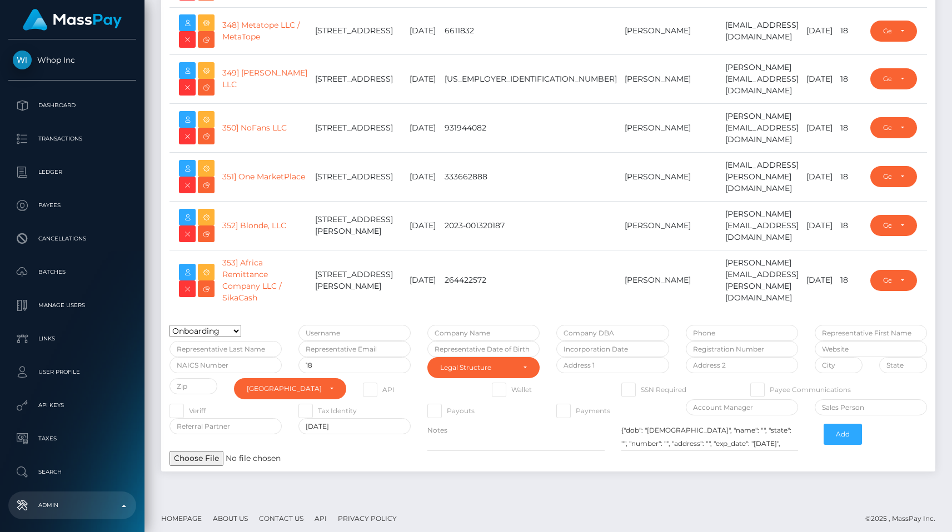
type input "egblue"
